Goal: Transaction & Acquisition: Download file/media

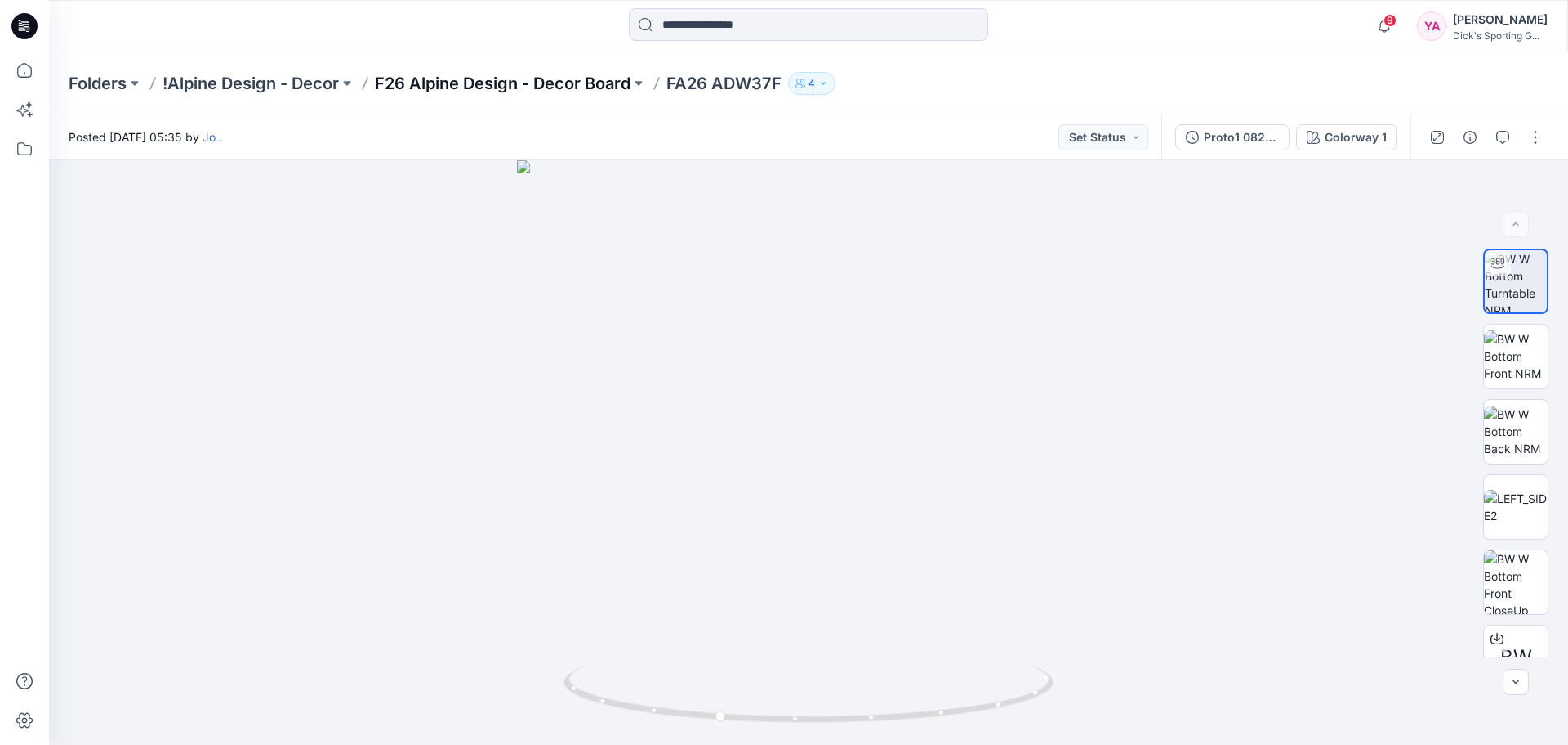
click at [506, 76] on p "F26 Alpine Design - Decor Board" at bounding box center [503, 84] width 256 height 23
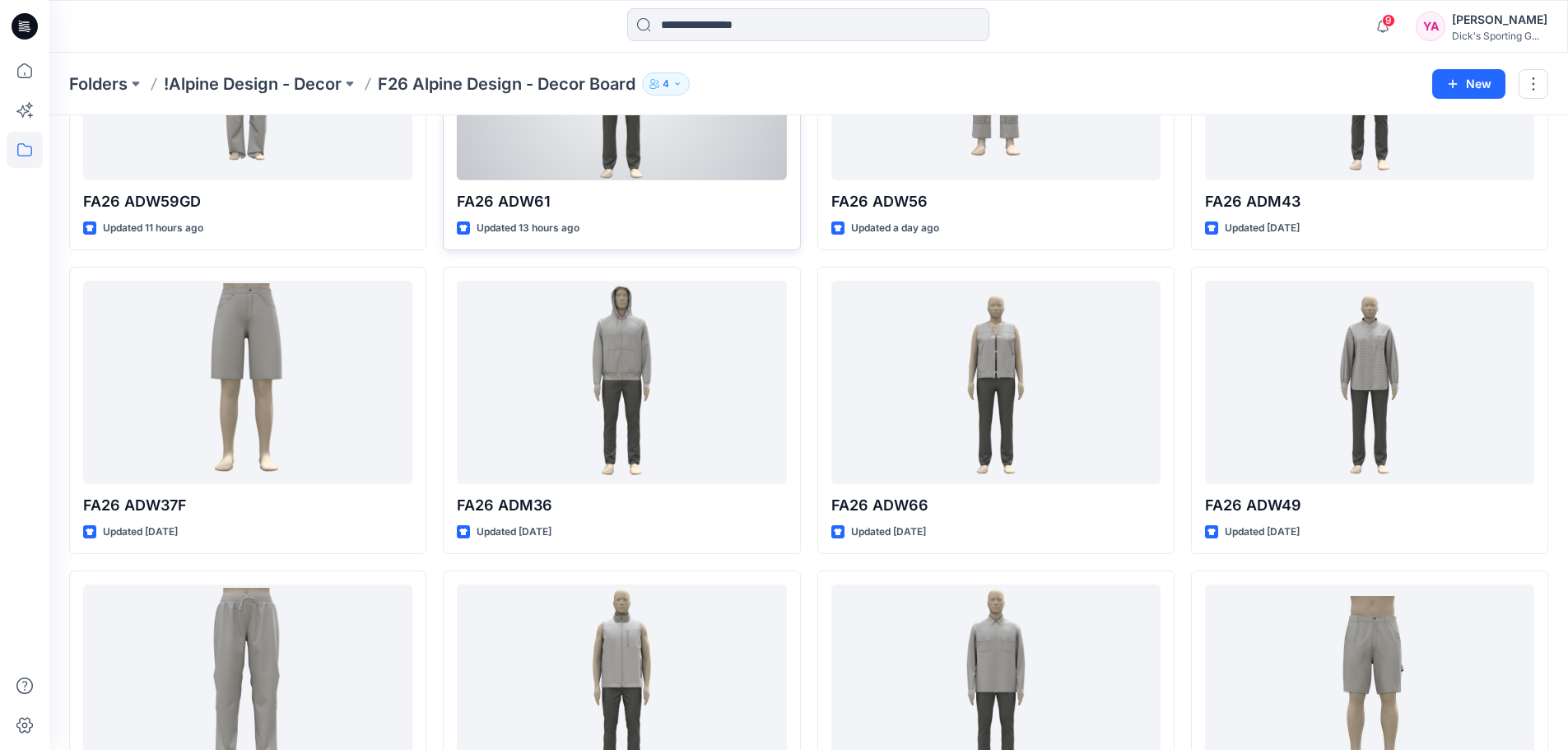
scroll to position [247, 0]
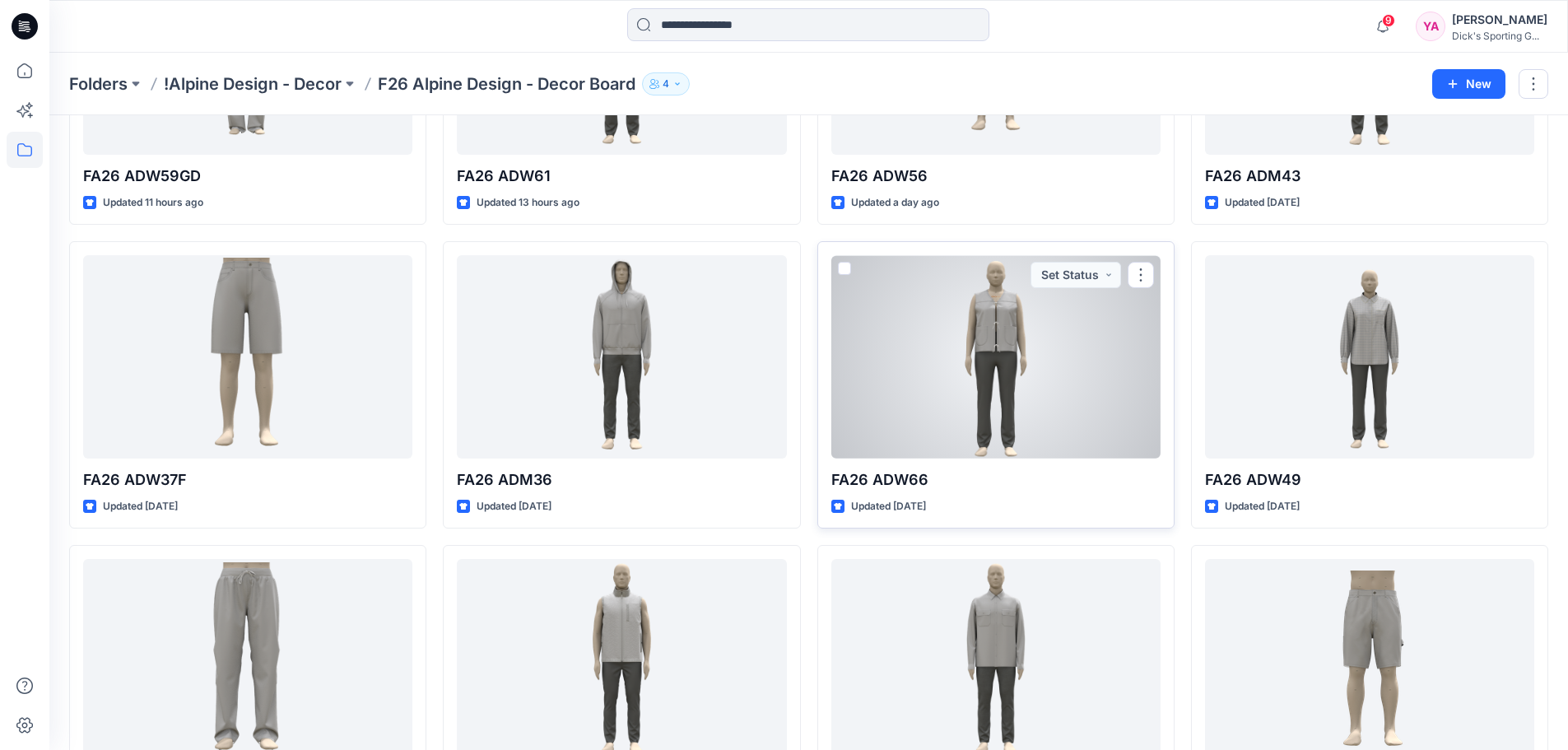
click at [890, 362] on div at bounding box center [996, 357] width 329 height 203
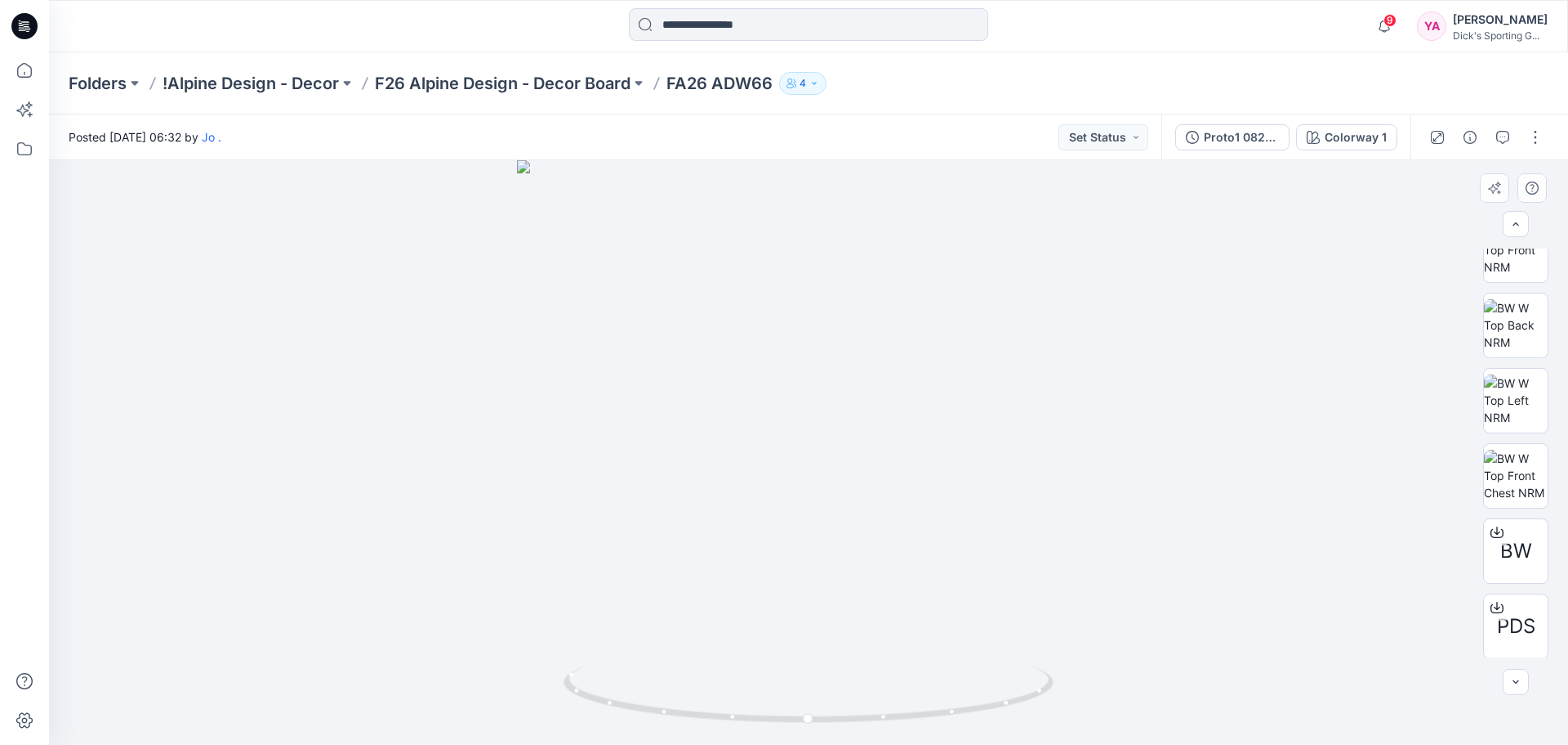
scroll to position [183, 0]
click at [1491, 527] on icon at bounding box center [1498, 530] width 13 height 13
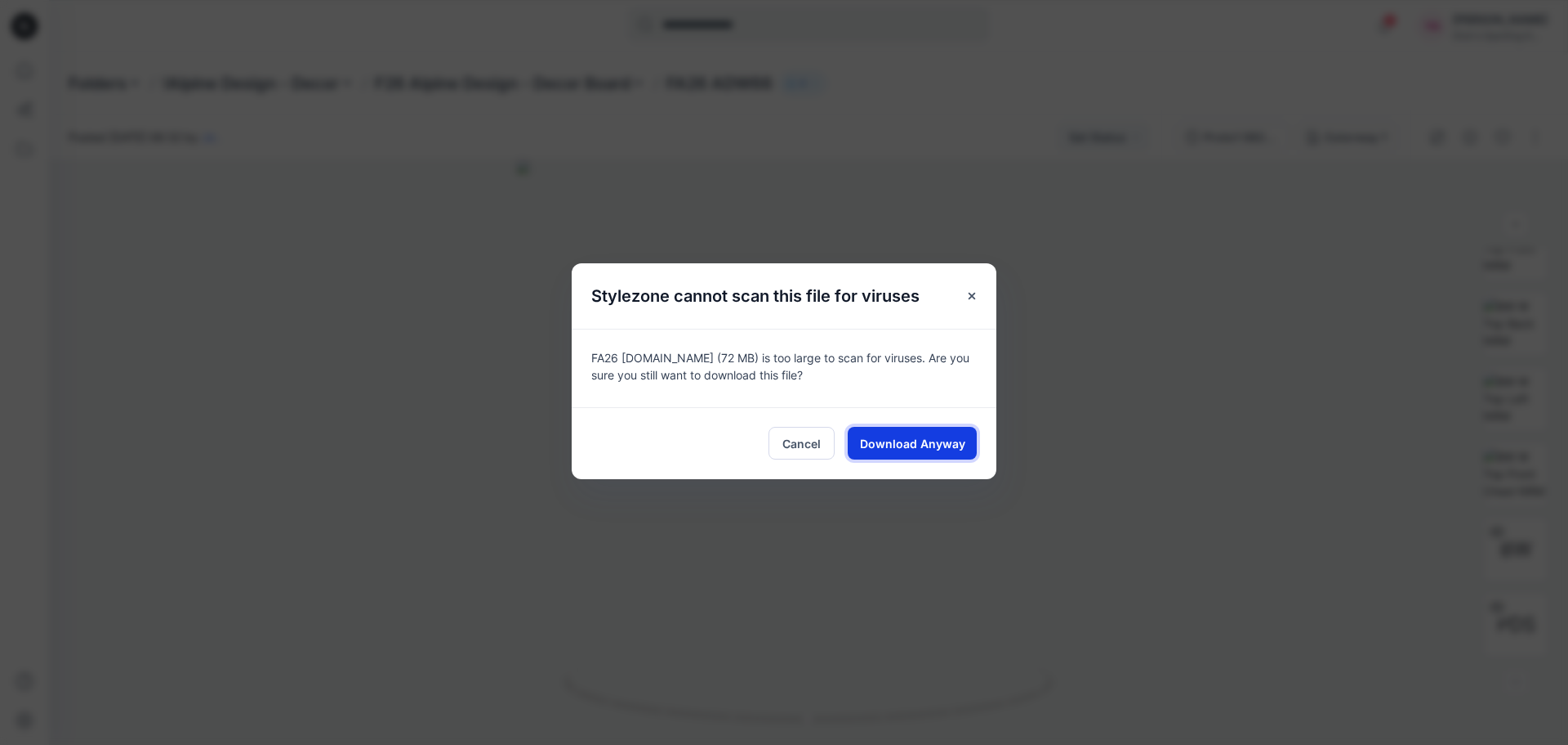
click at [891, 438] on span "Download Anyway" at bounding box center [913, 444] width 106 height 17
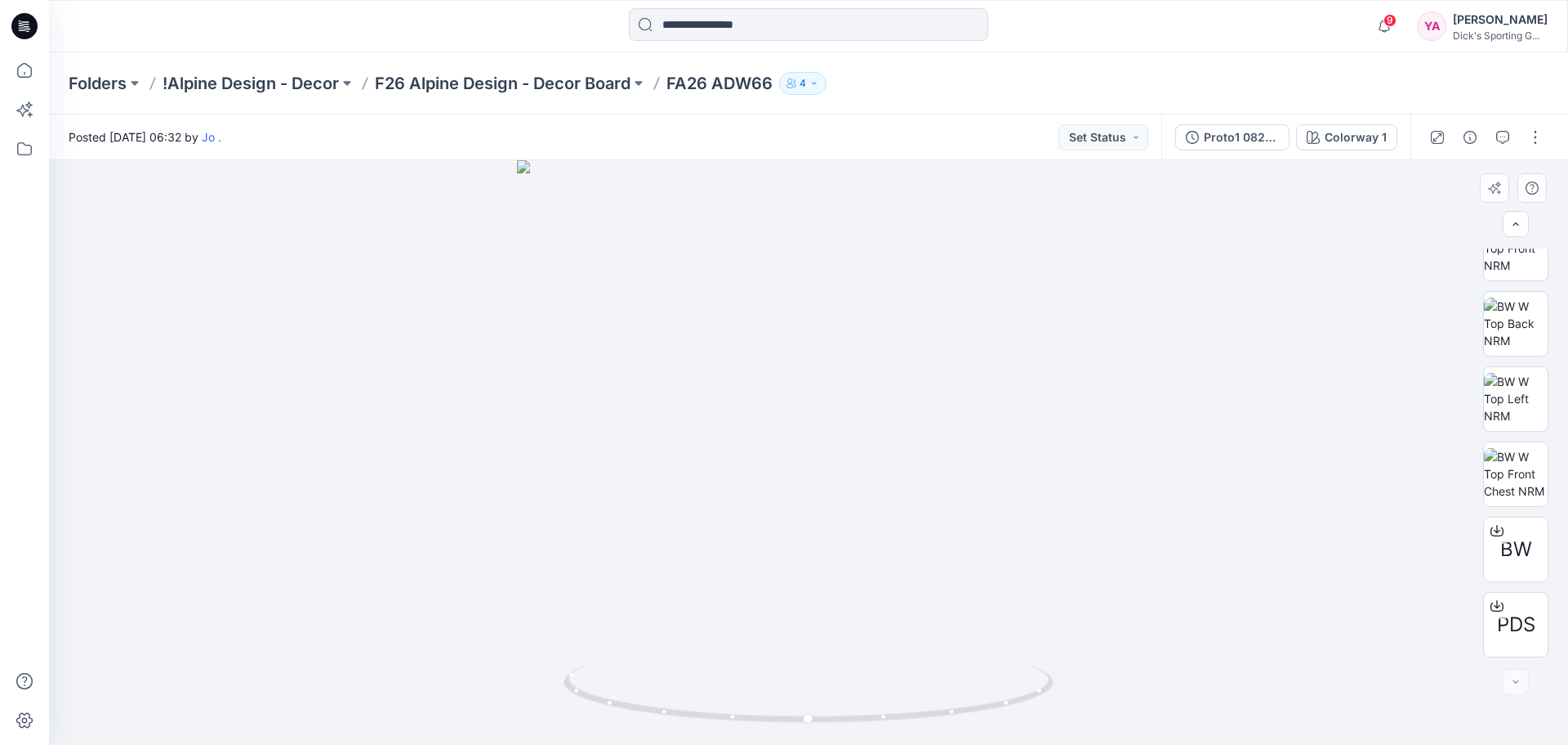
click at [1031, 349] on div at bounding box center [808, 451] width 1519 height 584
